Goal: Task Accomplishment & Management: Manage account settings

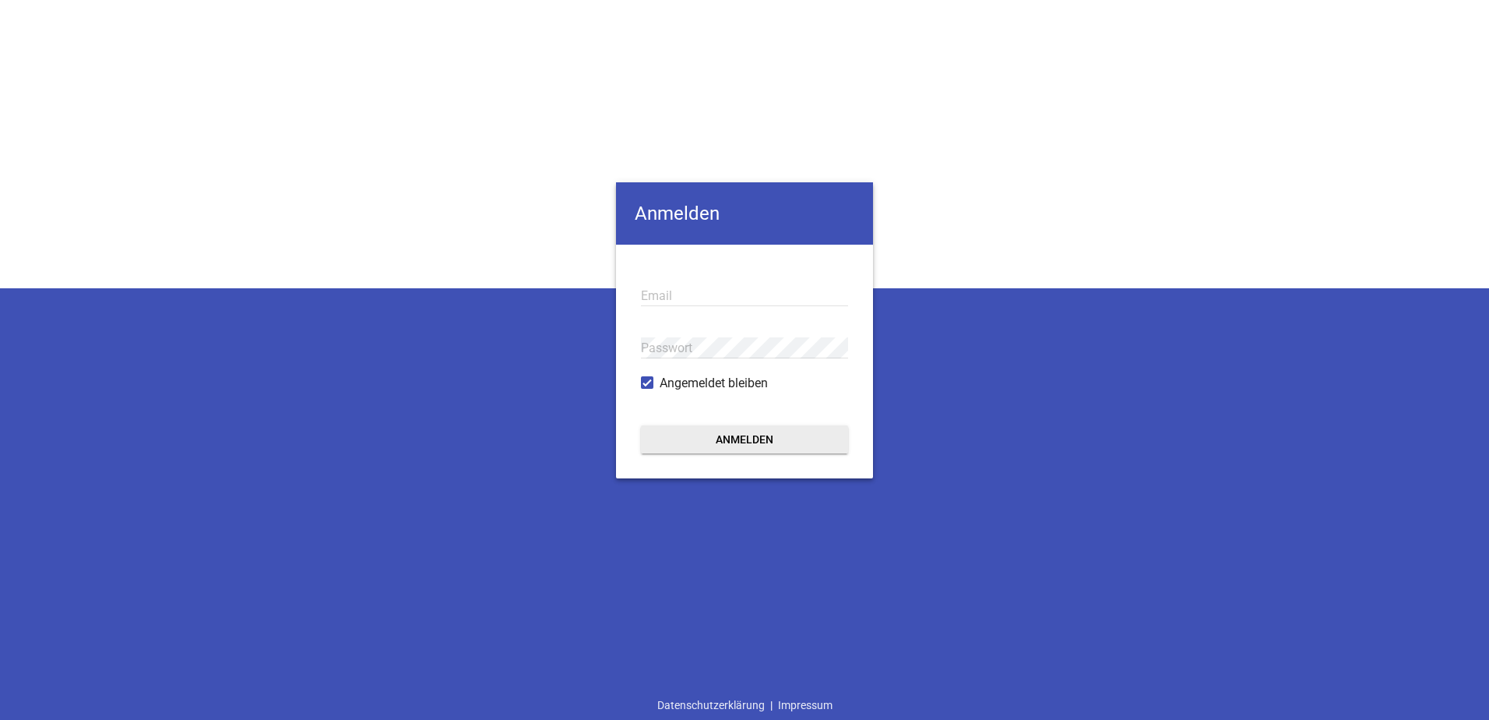
type input "[EMAIL_ADDRESS][DOMAIN_NAME]"
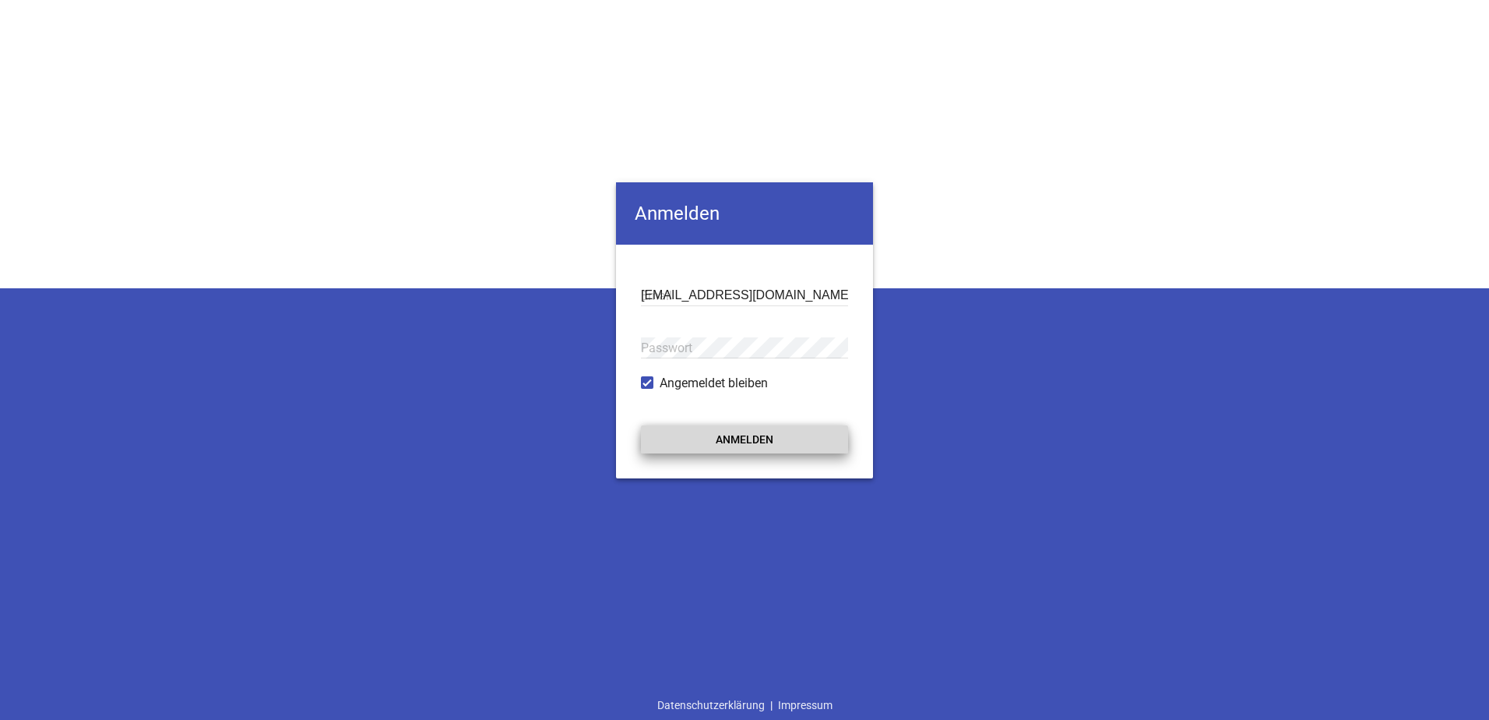
click at [778, 439] on button "Anmelden" at bounding box center [744, 439] width 207 height 28
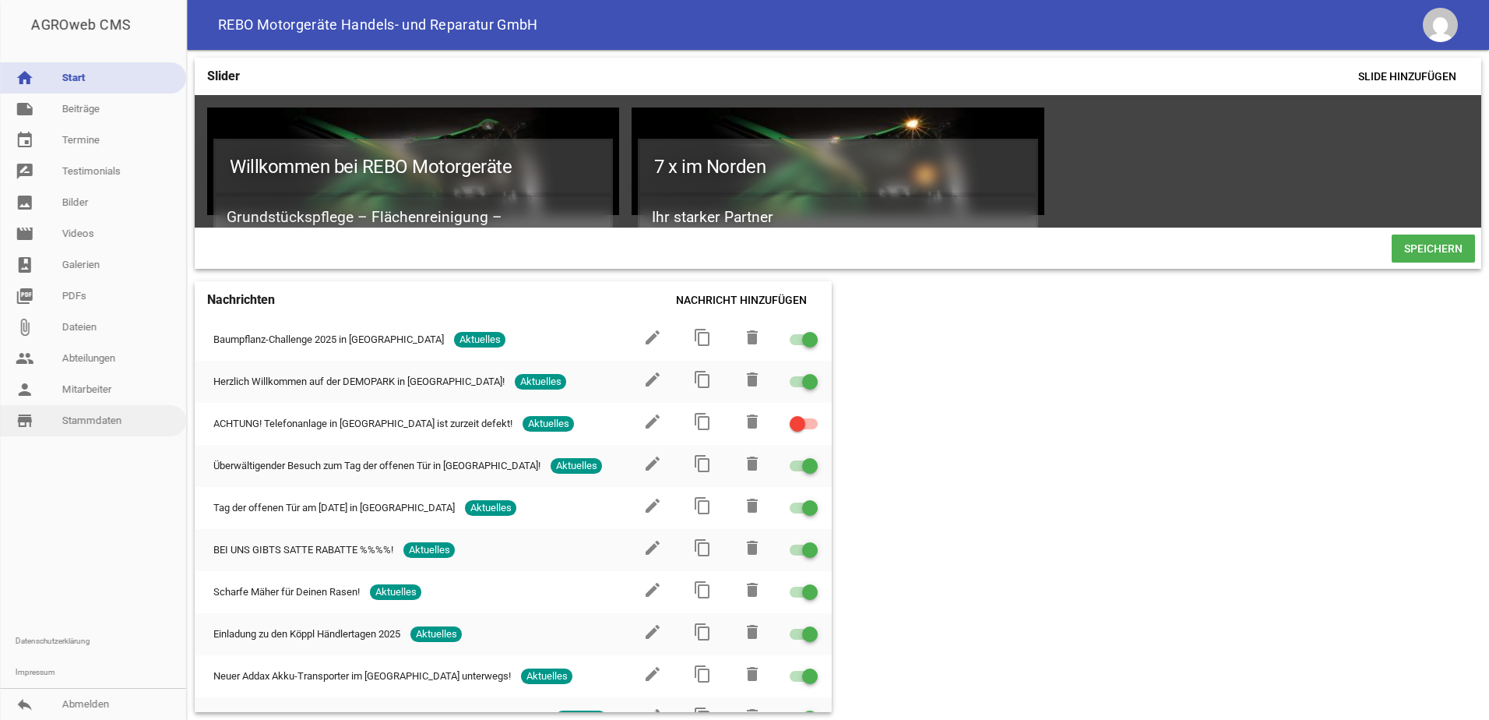
click at [91, 419] on link "store_mall_directory Stammdaten" at bounding box center [93, 420] width 186 height 31
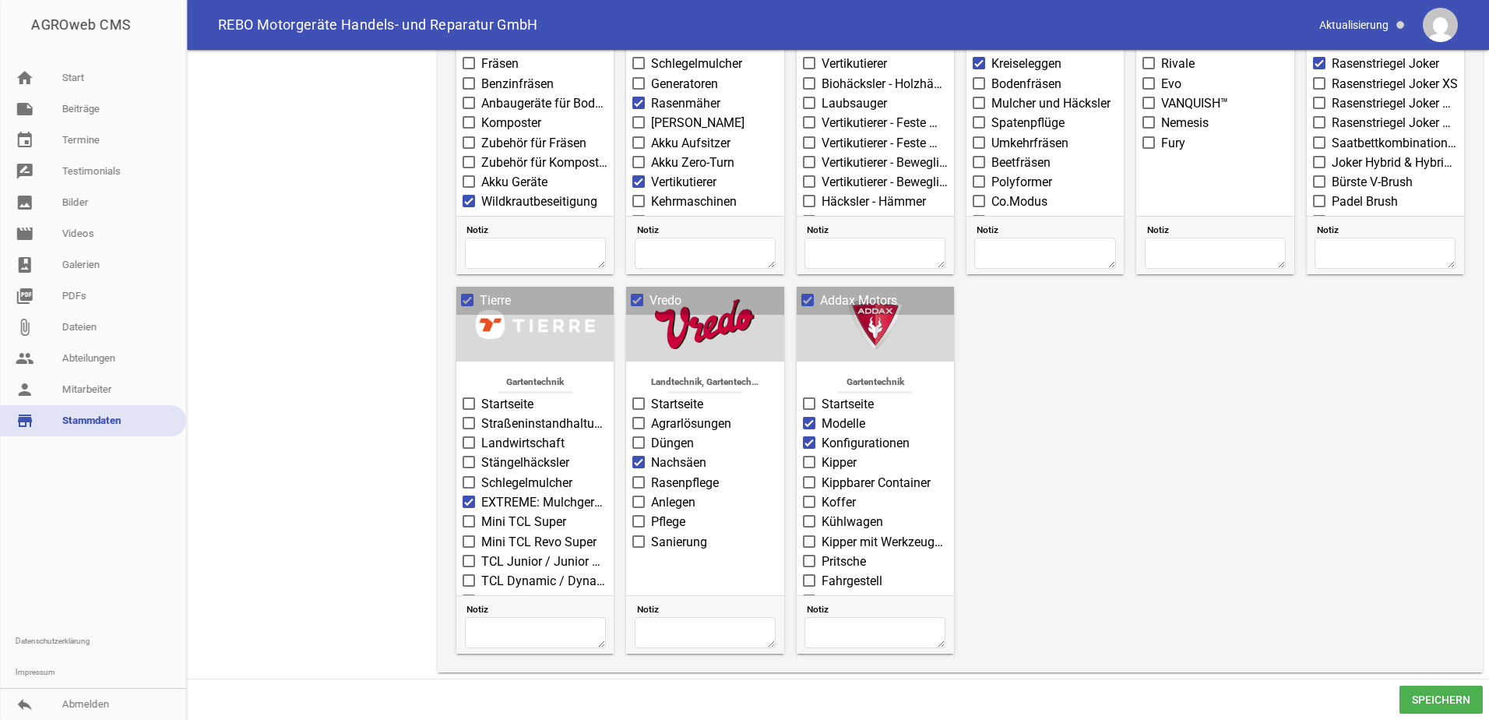
scroll to position [1795, 0]
click at [805, 298] on span at bounding box center [808, 299] width 10 height 9
click at [820, 291] on input "Addax Motors" at bounding box center [820, 291] width 0 height 0
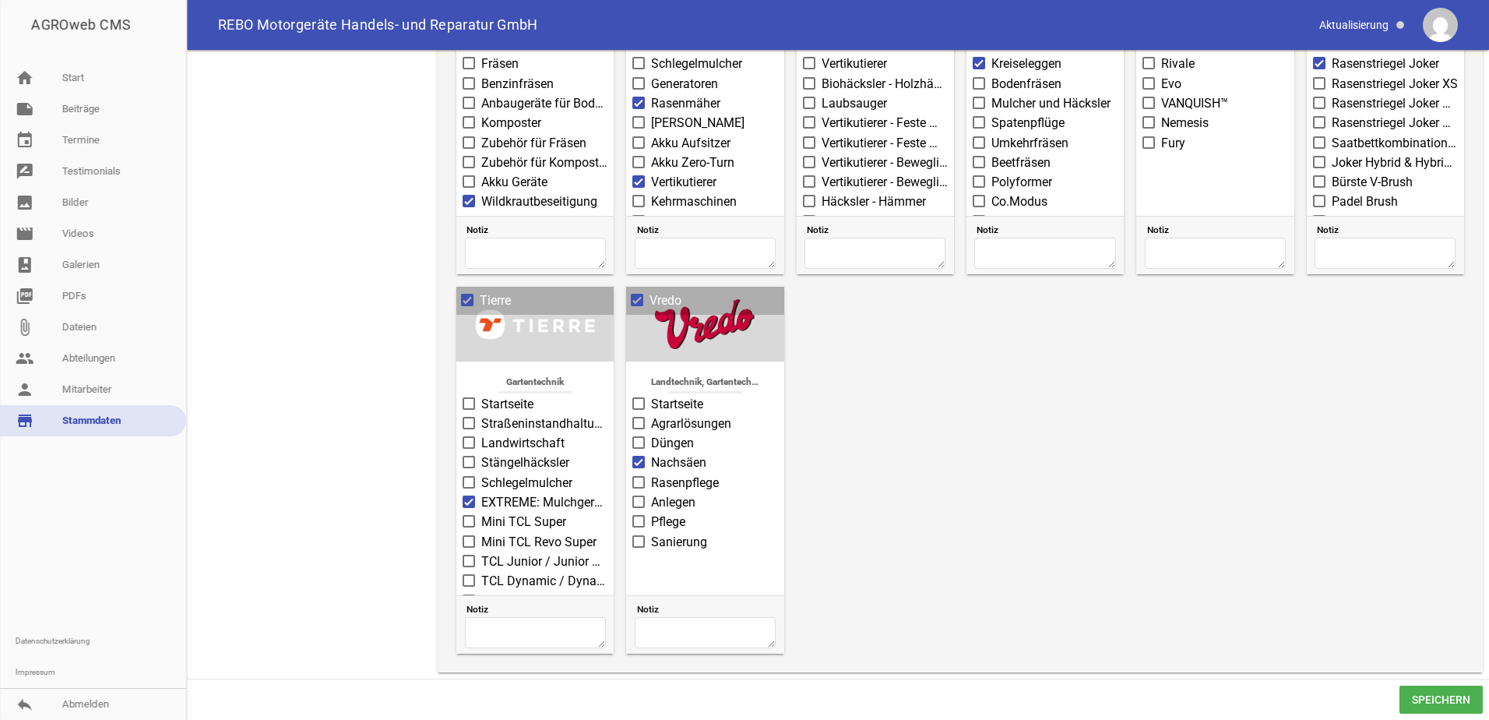
click at [1431, 699] on span "Speichern" at bounding box center [1441, 699] width 83 height 28
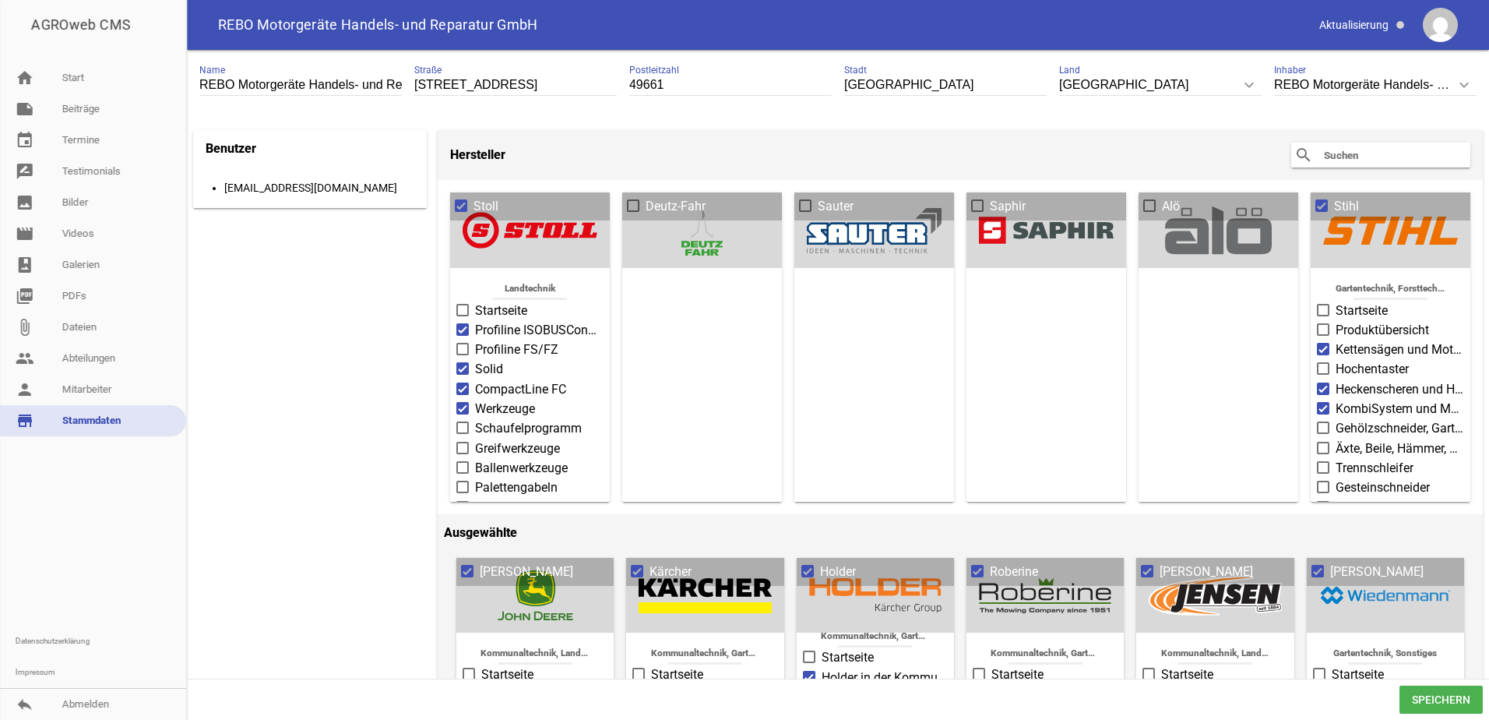
scroll to position [0, 0]
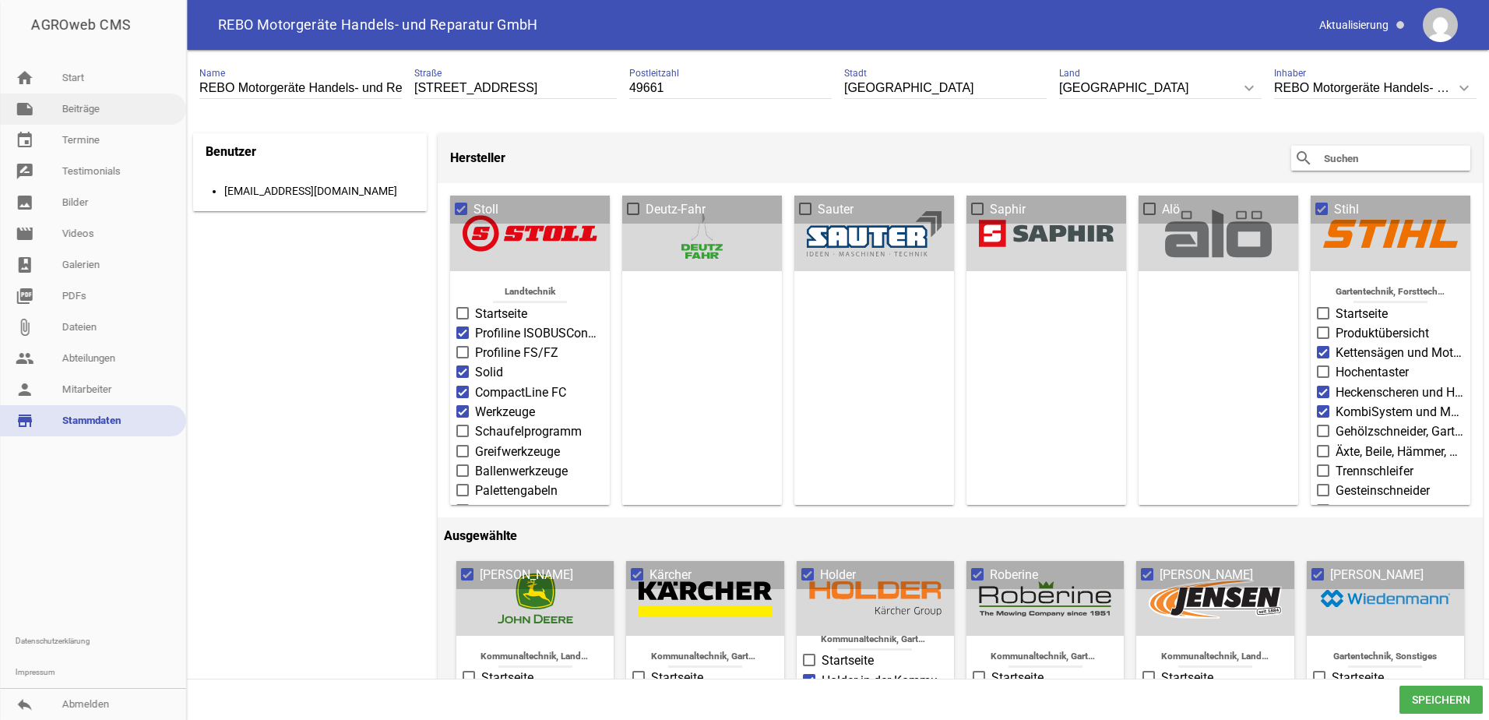
click at [67, 105] on link "note Beiträge" at bounding box center [93, 108] width 186 height 31
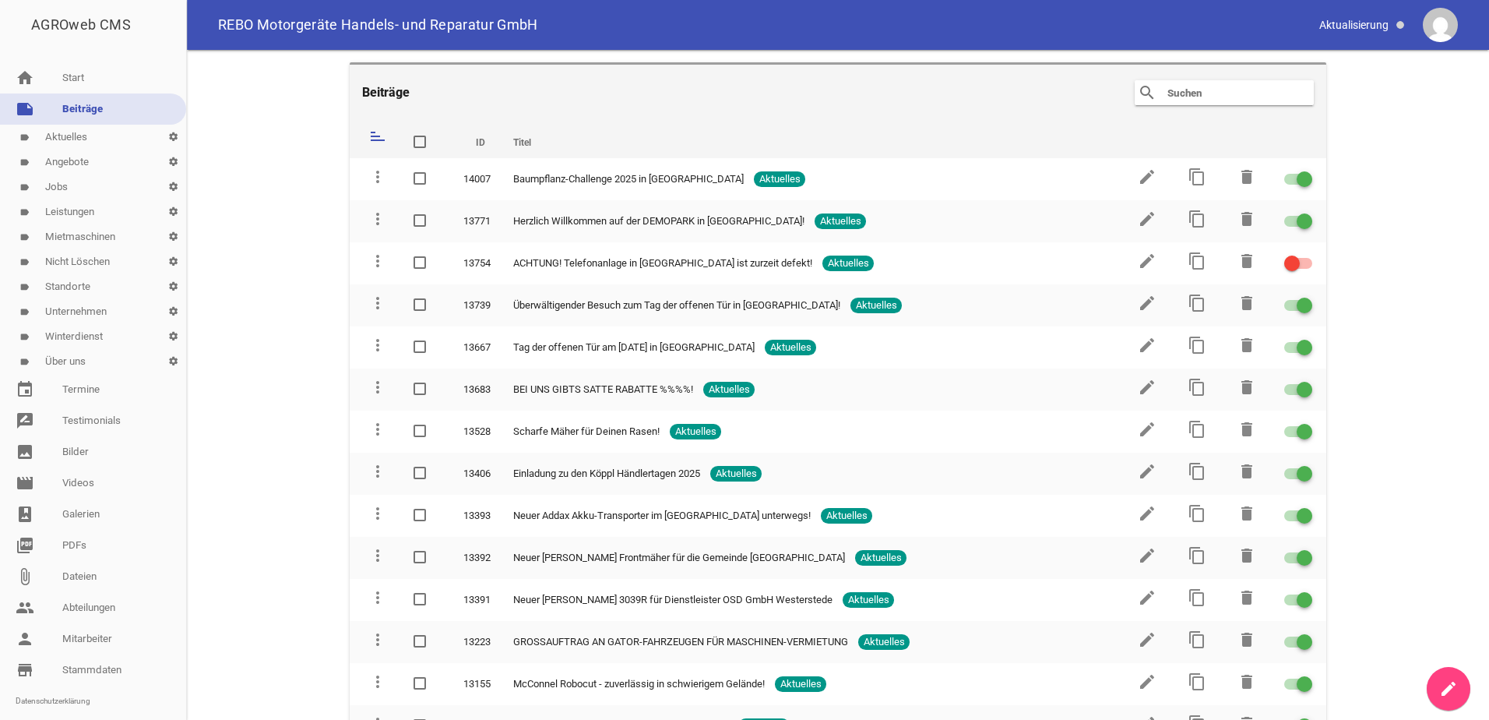
click at [91, 263] on link "label Nicht Löschen settings" at bounding box center [93, 261] width 186 height 25
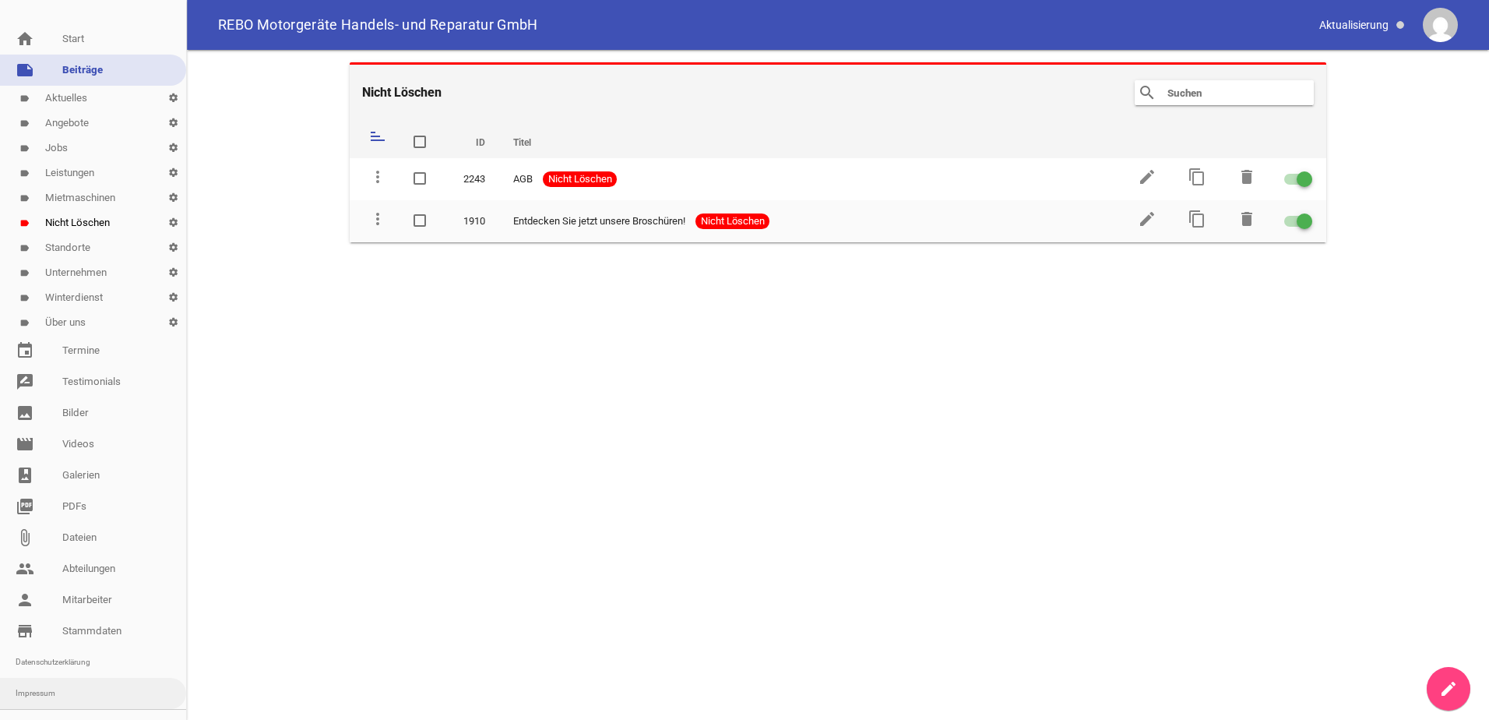
scroll to position [60, 0]
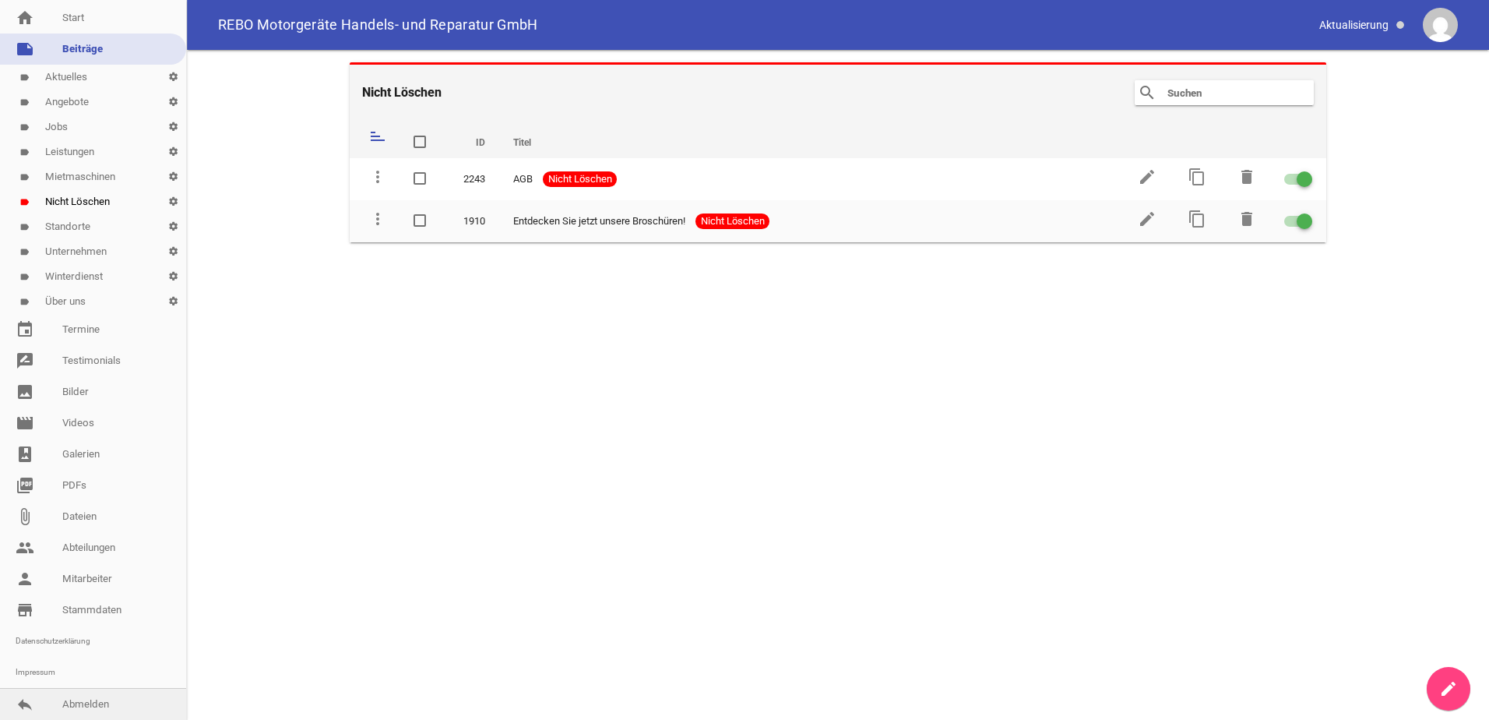
click at [102, 710] on link "reply Abmelden" at bounding box center [93, 704] width 186 height 31
